Goal: Transaction & Acquisition: Purchase product/service

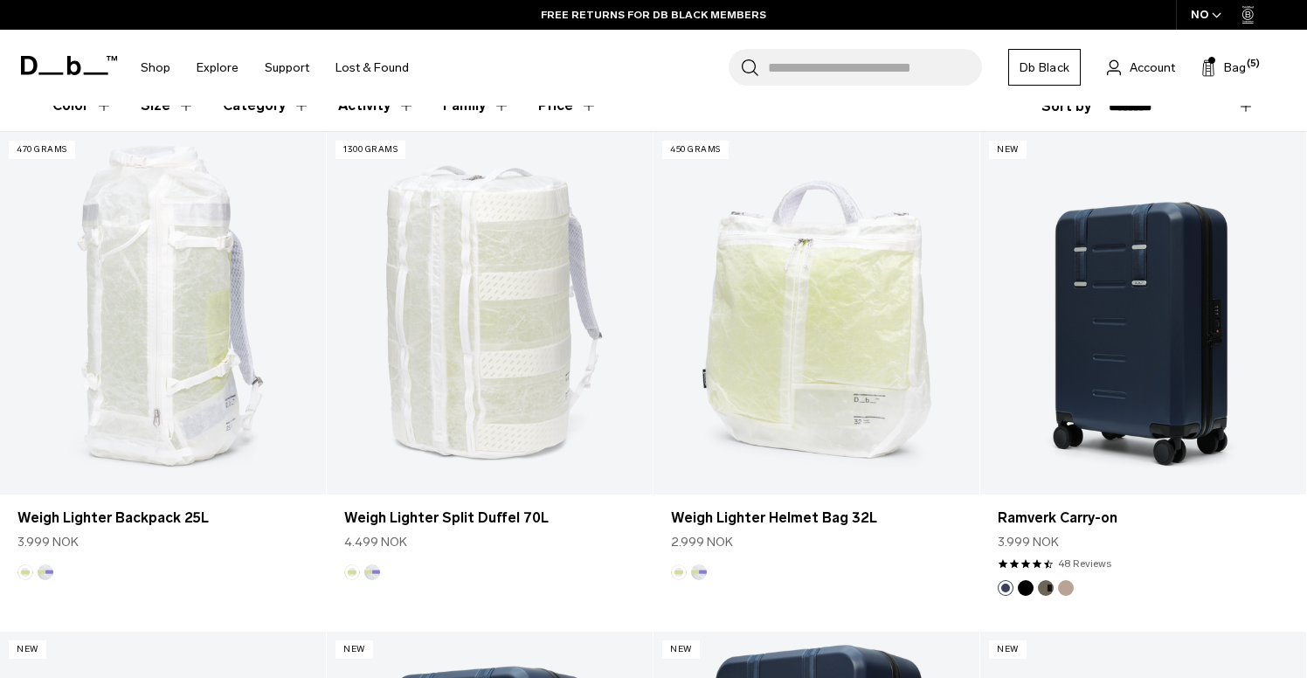
scroll to position [489, 0]
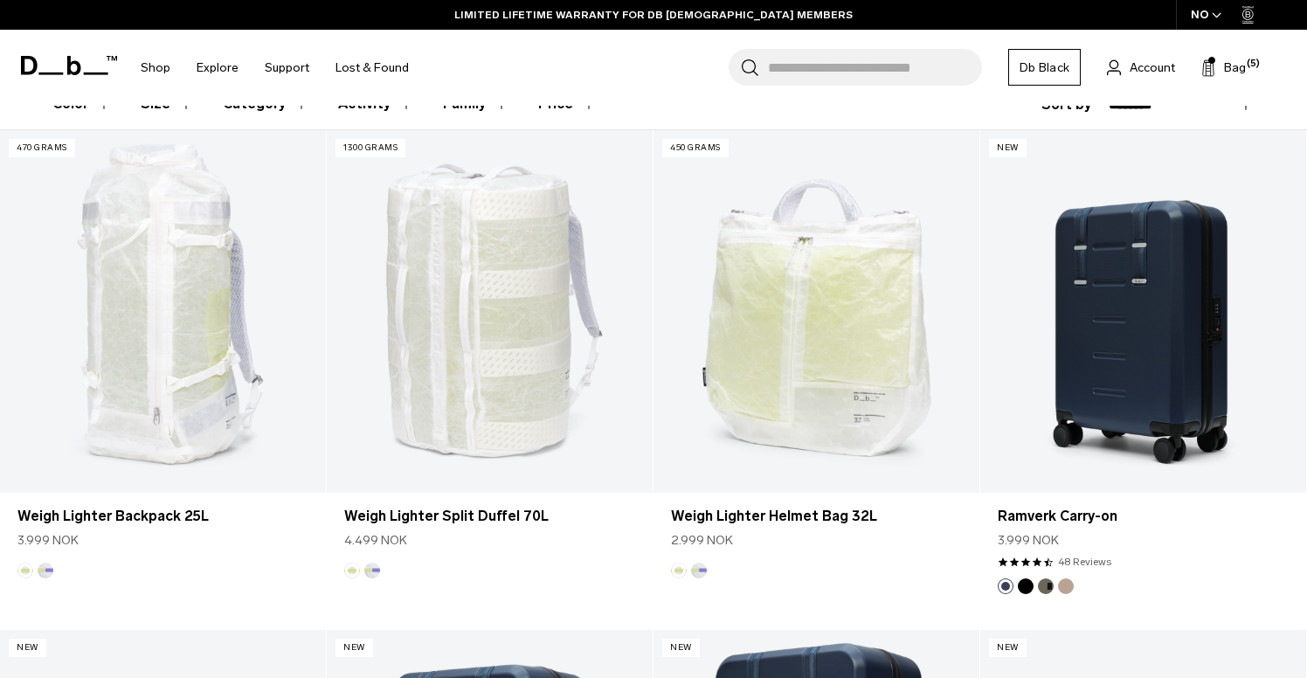
click at [1218, 17] on icon "button" at bounding box center [1217, 15] width 8 height 4
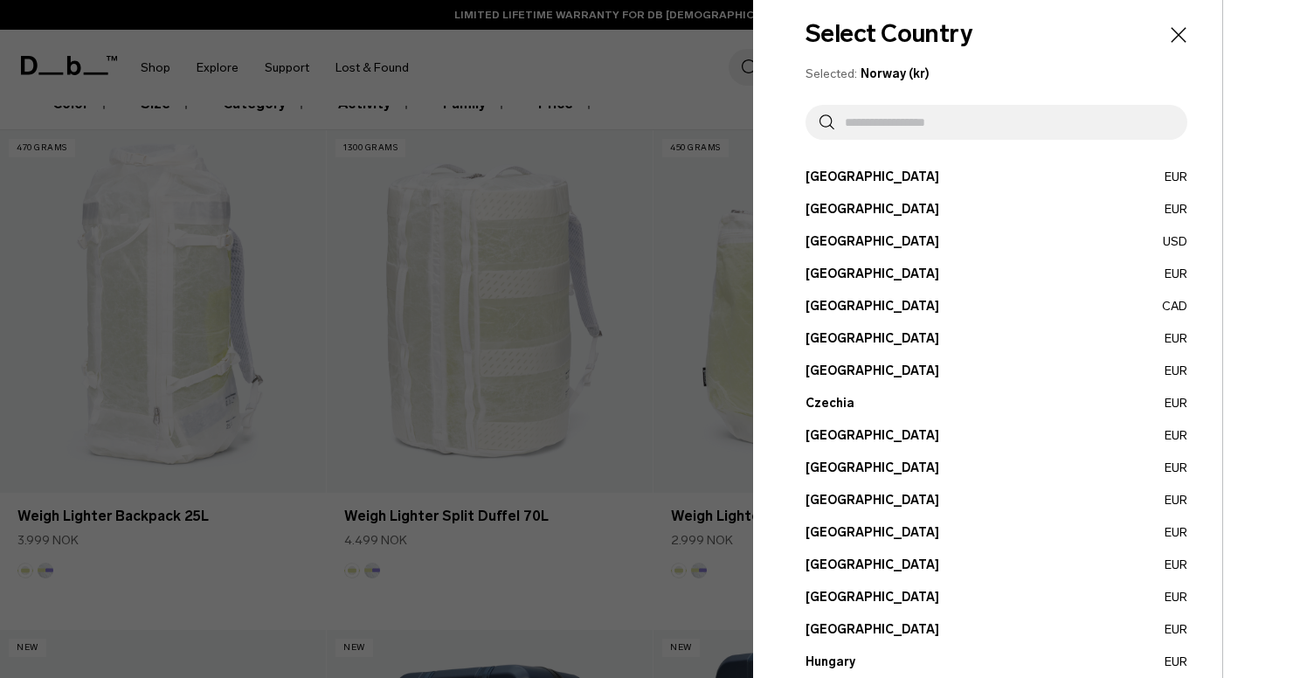
scroll to position [20, 0]
click at [841, 627] on button "[GEOGRAPHIC_DATA] EUR" at bounding box center [997, 629] width 382 height 18
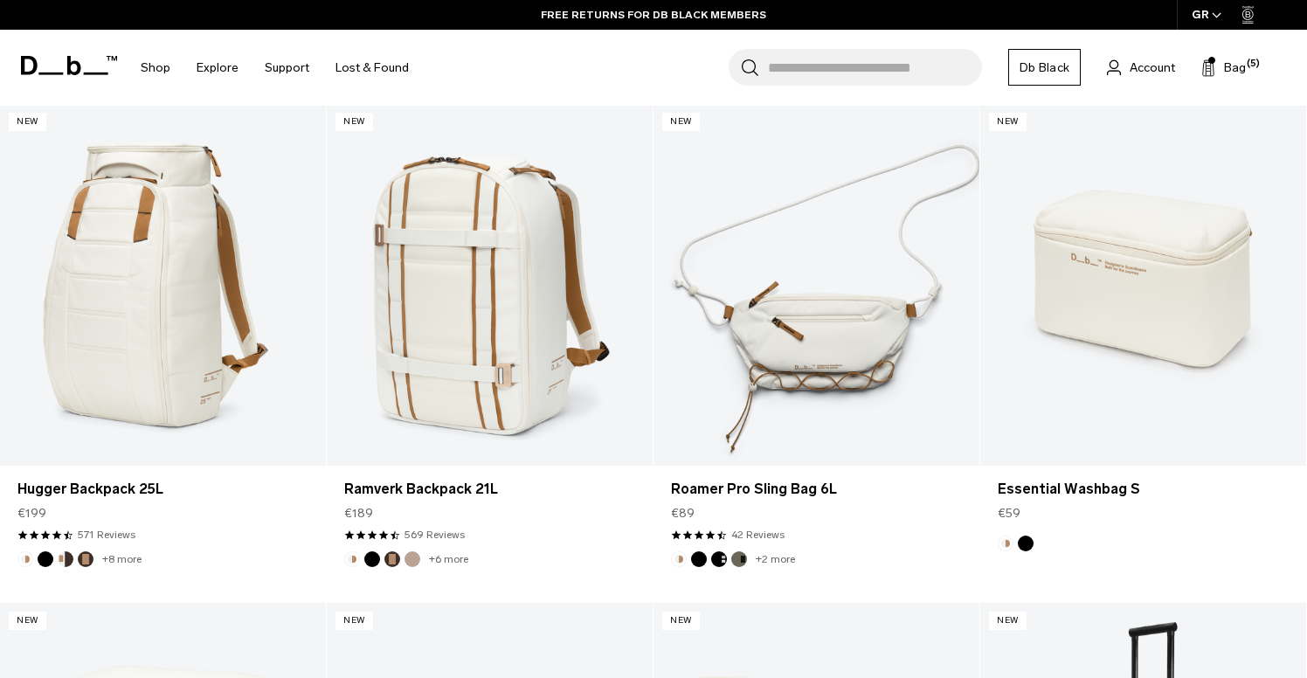
scroll to position [2015, 0]
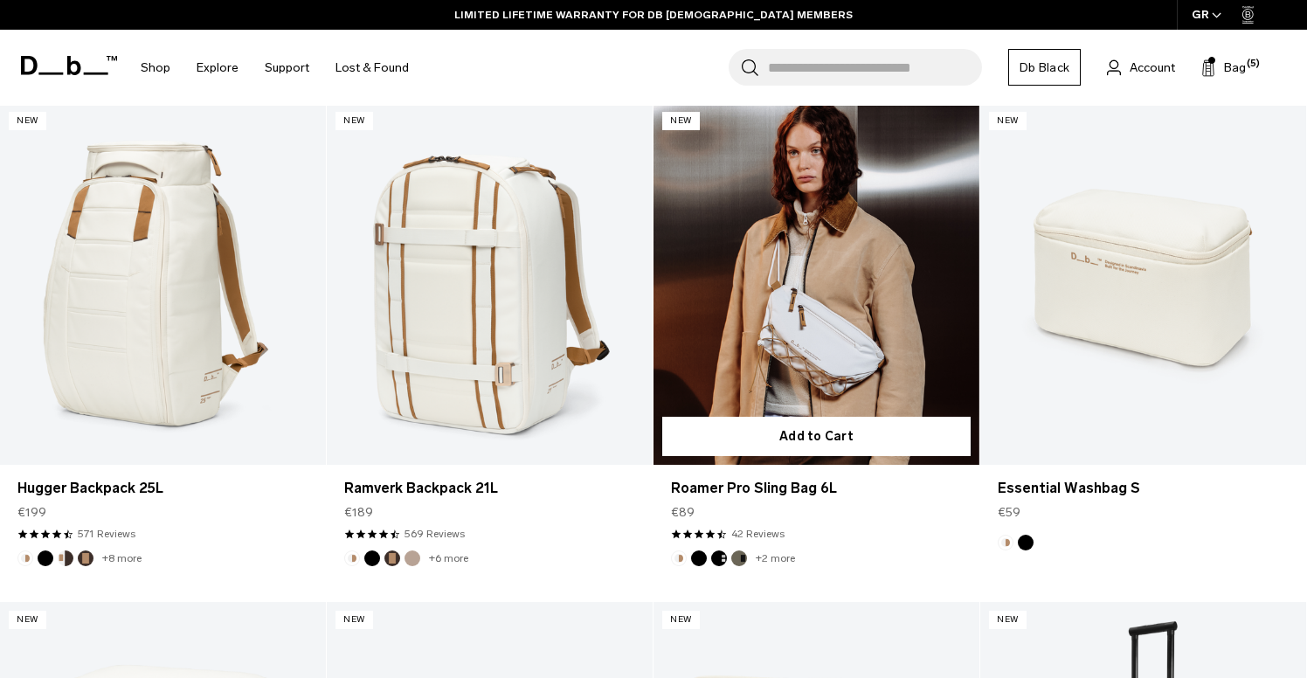
click at [699, 557] on button "Black Out" at bounding box center [699, 558] width 16 height 16
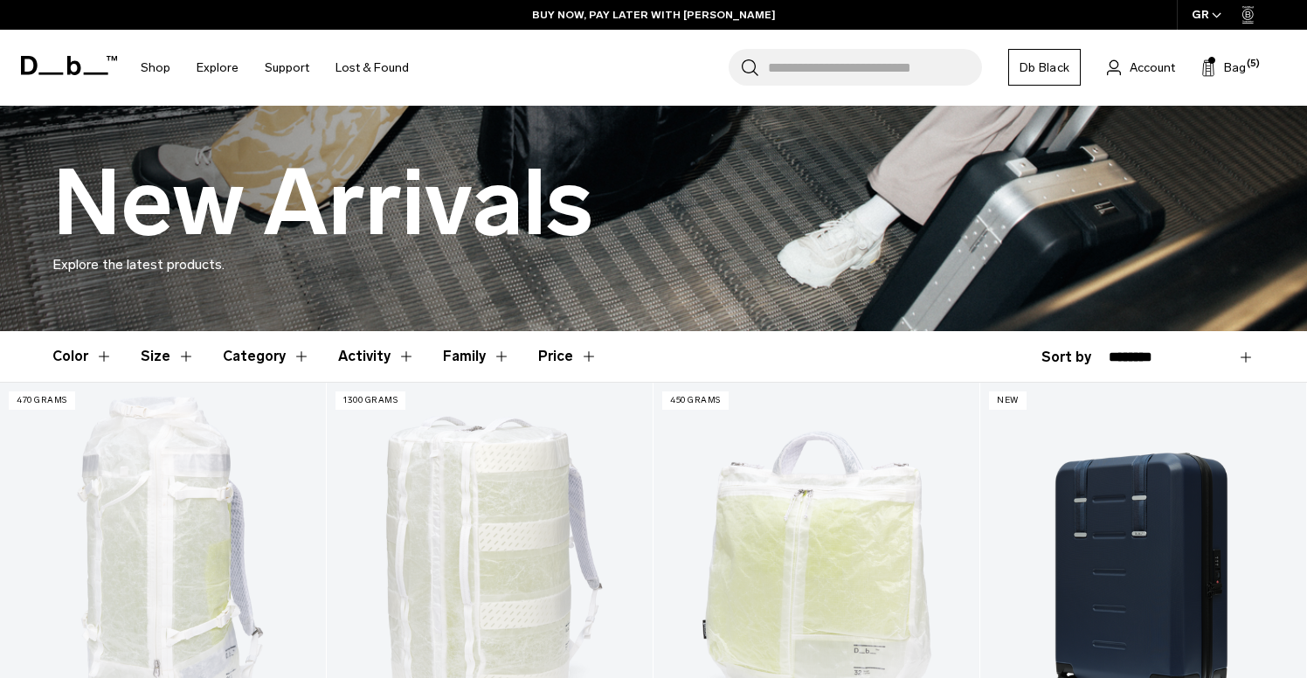
scroll to position [0, 0]
